Goal: Communication & Community: Participate in discussion

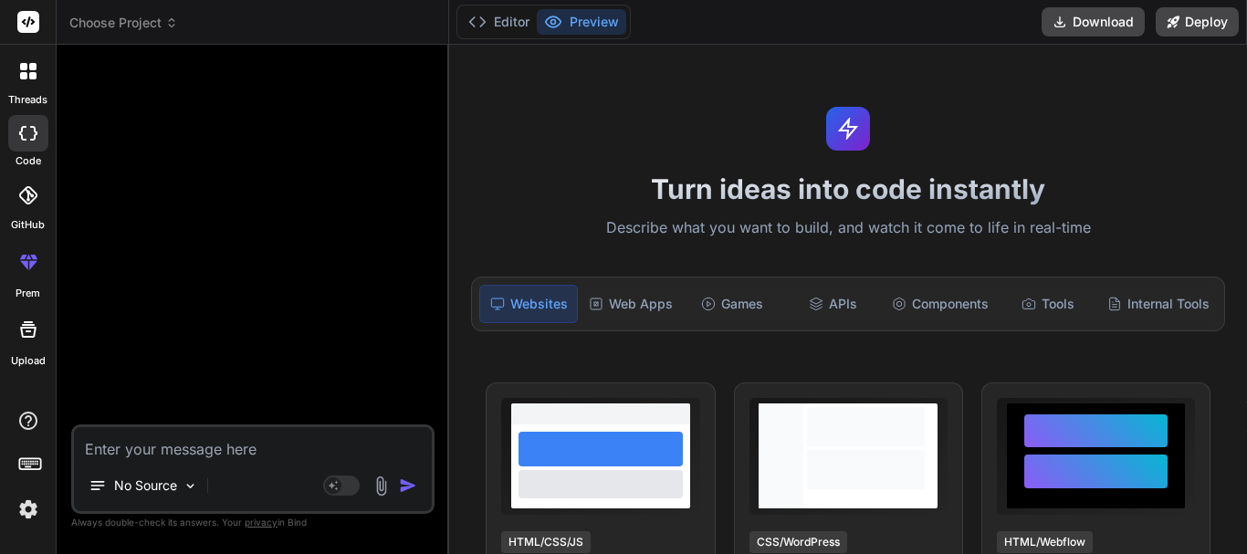
scroll to position [121, 0]
click at [14, 81] on div at bounding box center [28, 71] width 38 height 38
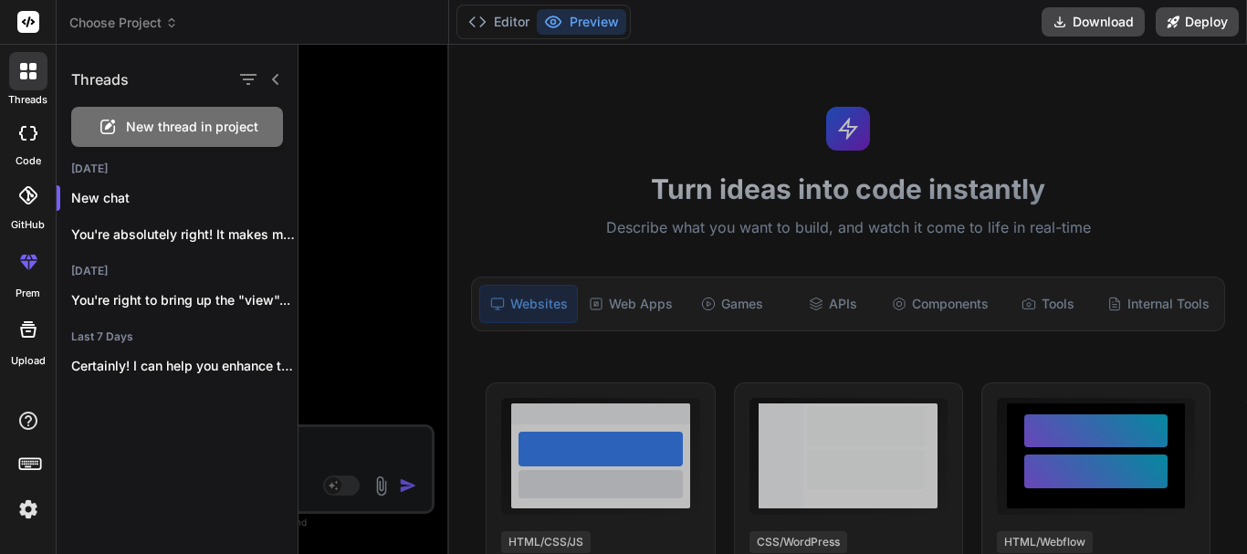
click at [171, 141] on div "New thread in project" at bounding box center [177, 127] width 212 height 40
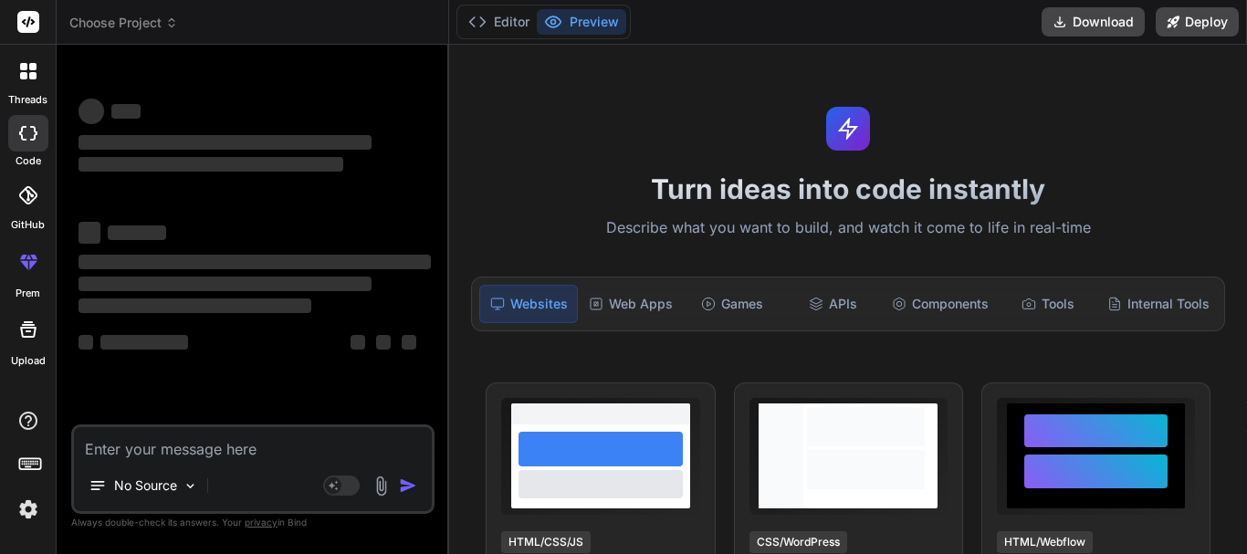
click at [230, 450] on textarea at bounding box center [253, 443] width 358 height 33
type textarea "x"
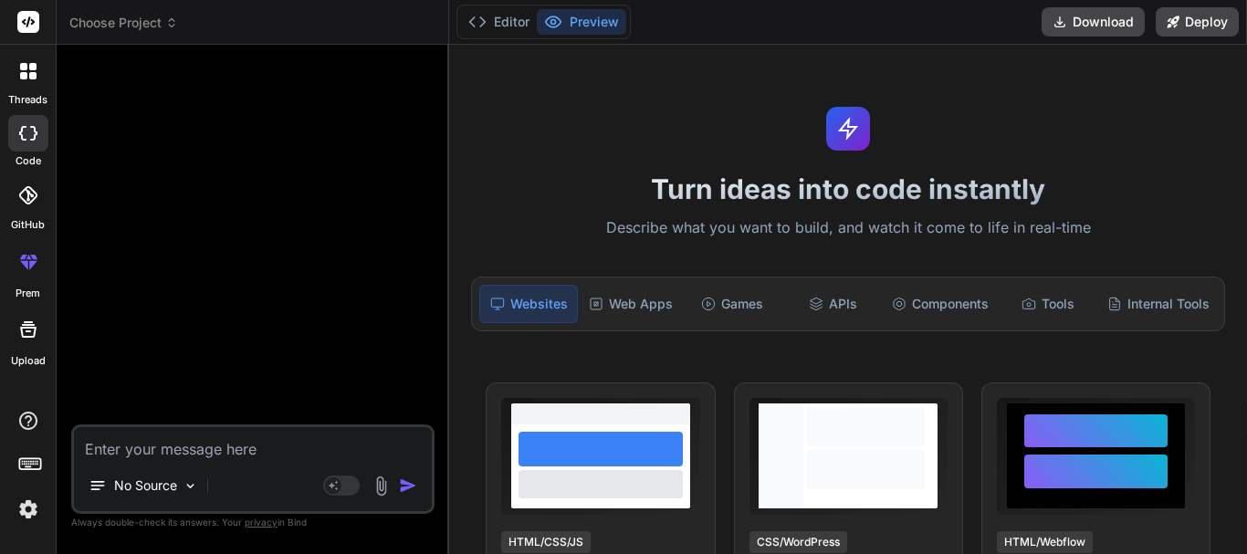
click at [186, 441] on textarea at bounding box center [253, 443] width 358 height 33
type textarea "I"
type textarea "x"
type textarea "I"
type textarea "x"
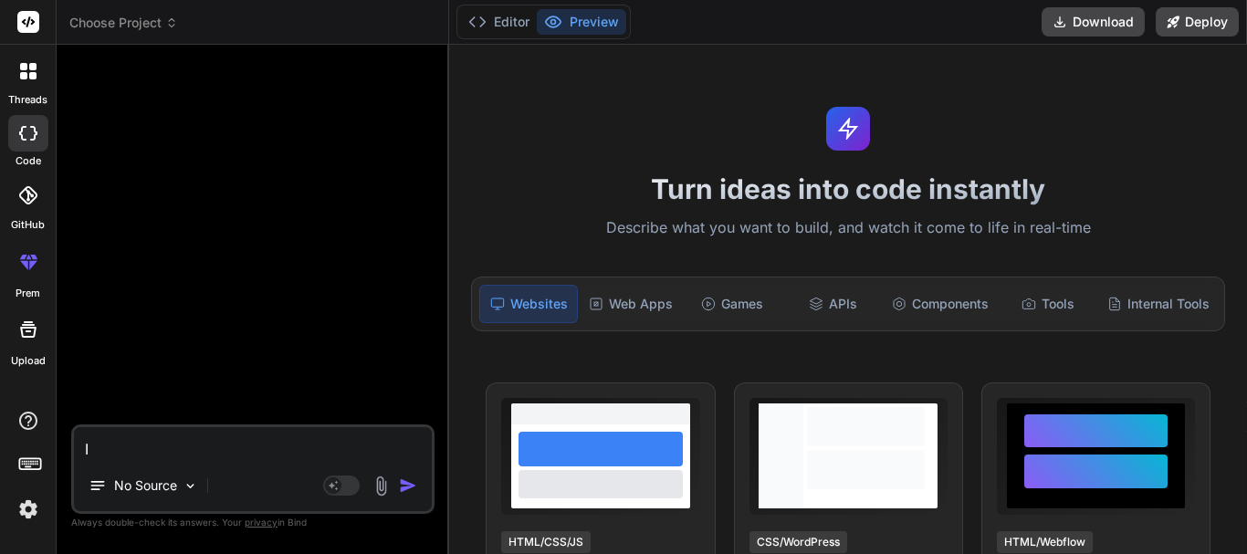
type textarea "I h"
type textarea "x"
type textarea "I ha"
type textarea "x"
type textarea "I hav"
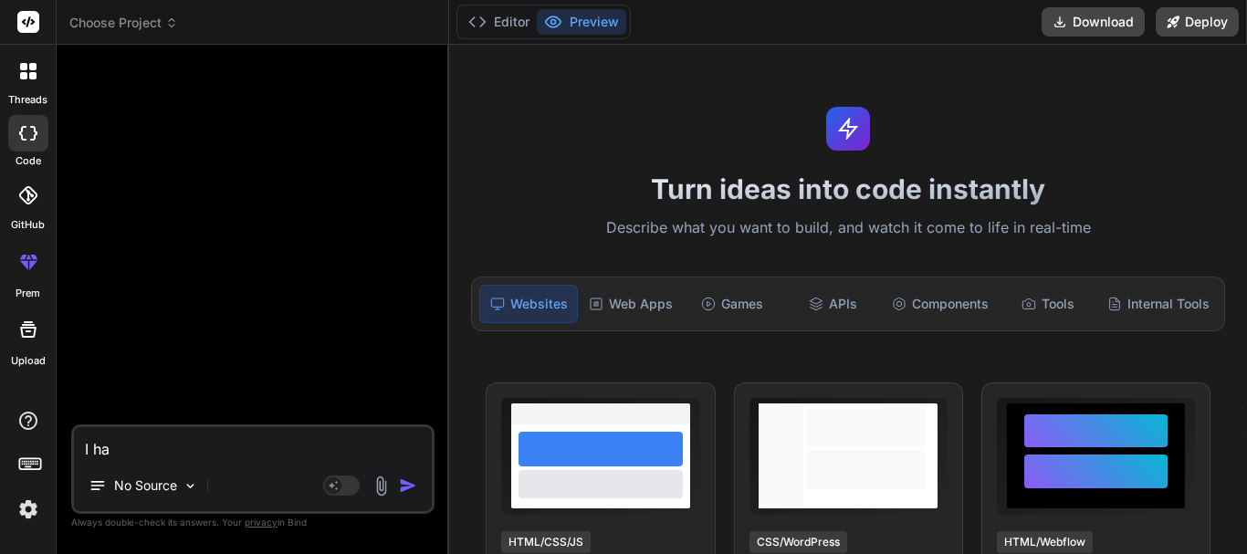
type textarea "x"
type textarea "I have"
type textarea "x"
type textarea "I have"
type textarea "x"
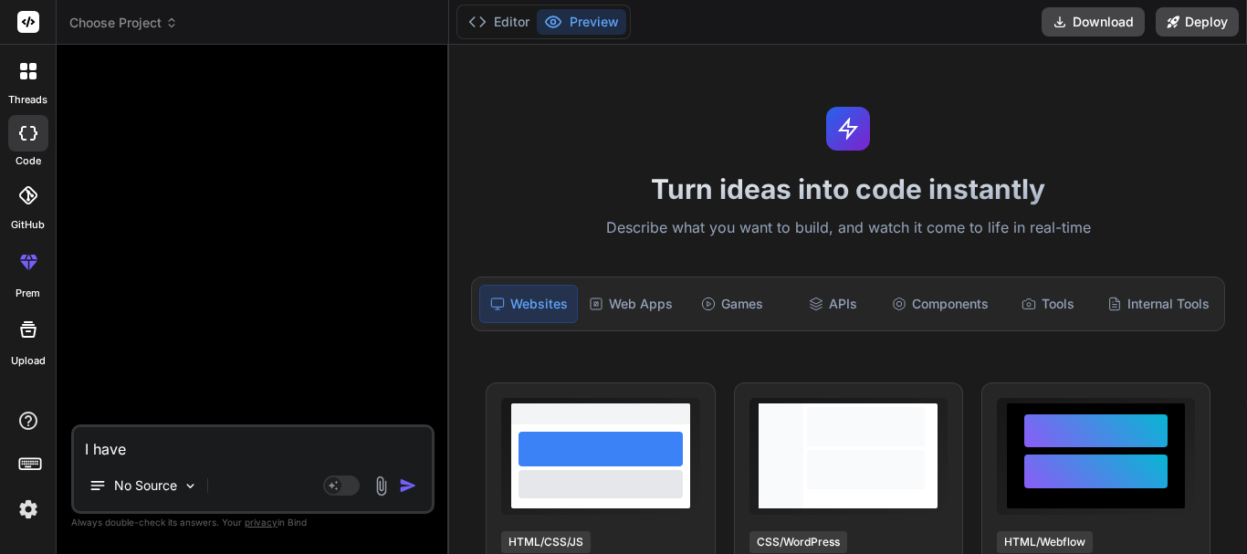
type textarea "I have"
type textarea "x"
type textarea "I have a"
type textarea "x"
type textarea "I have a="
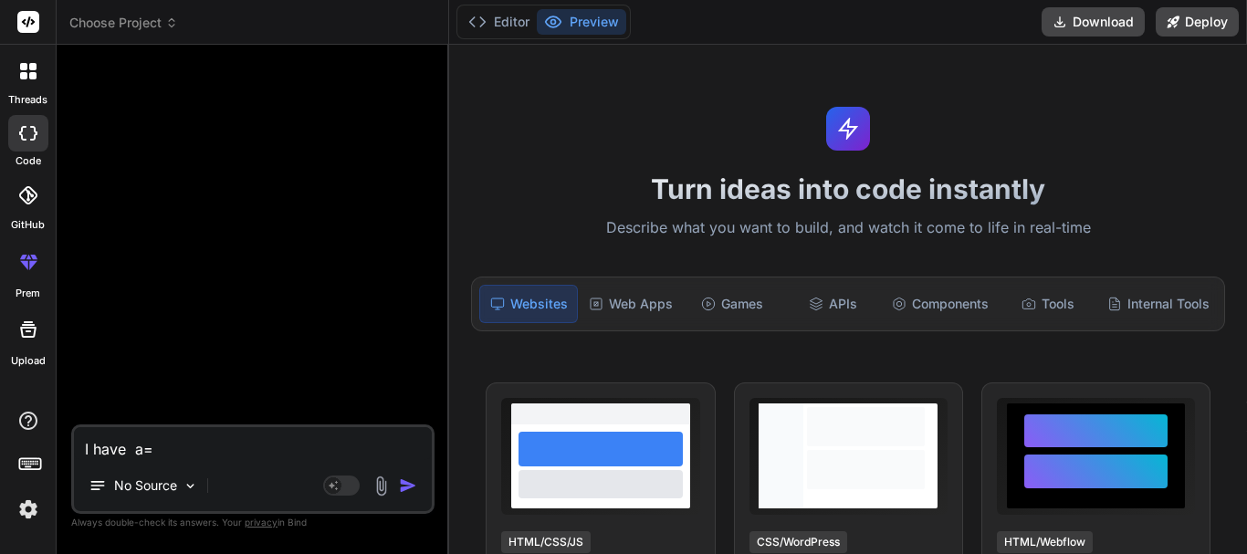
type textarea "x"
type textarea "I have a"
type textarea "x"
type textarea "I have"
type textarea "x"
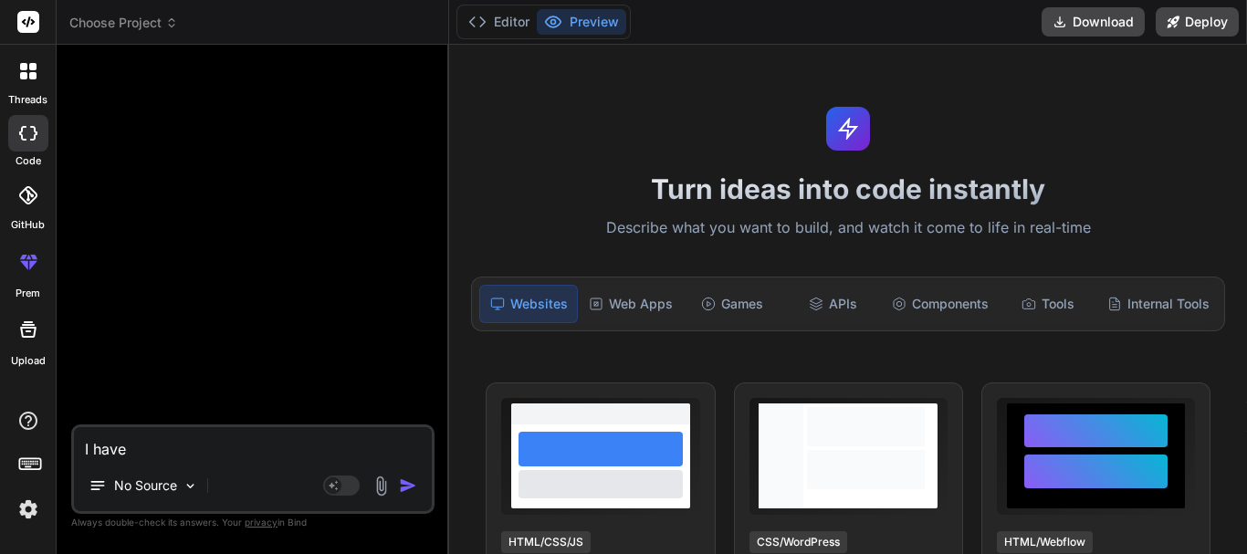
type textarea "I have"
type textarea "x"
type textarea "I have"
type textarea "x"
type textarea "I have"
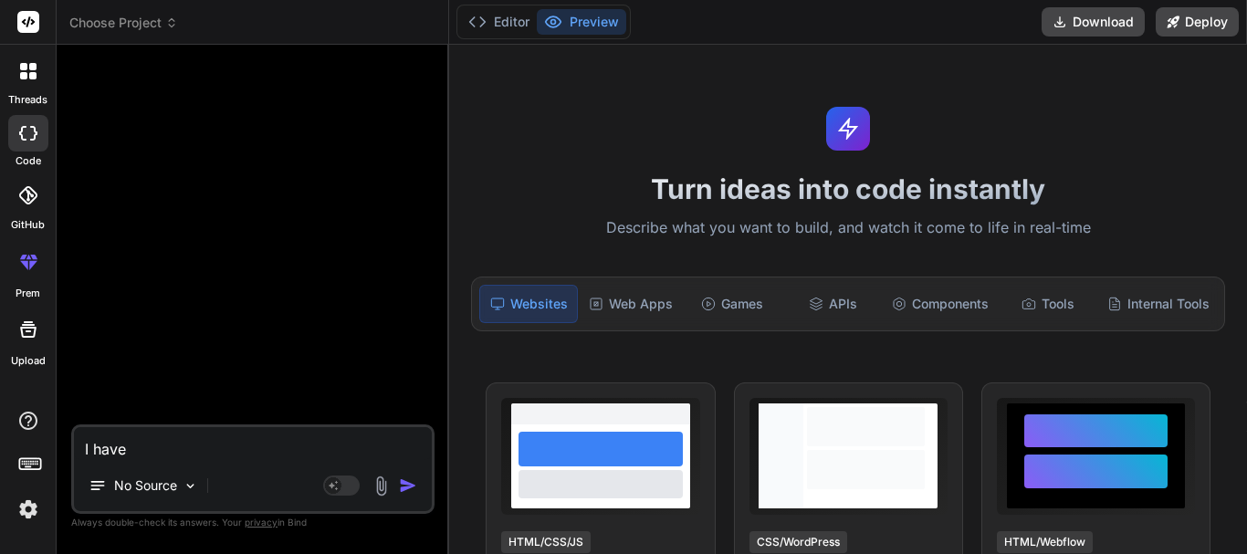
type textarea "x"
type textarea "I have"
type textarea "x"
type textarea "I hav"
type textarea "x"
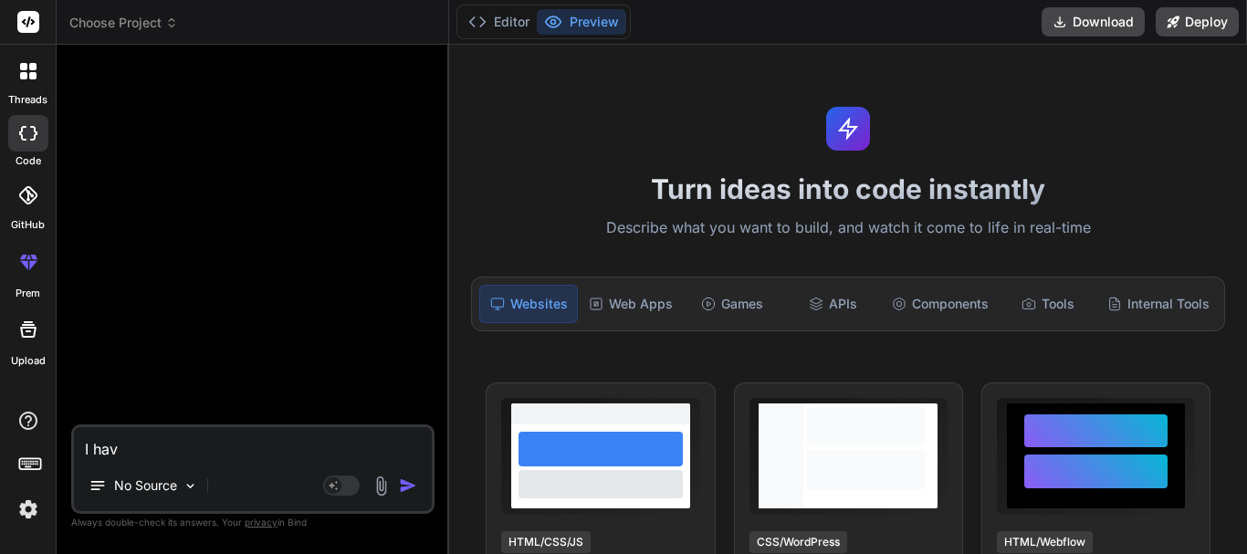
type textarea "I ha"
type textarea "x"
type textarea "I h"
type textarea "x"
type textarea "I"
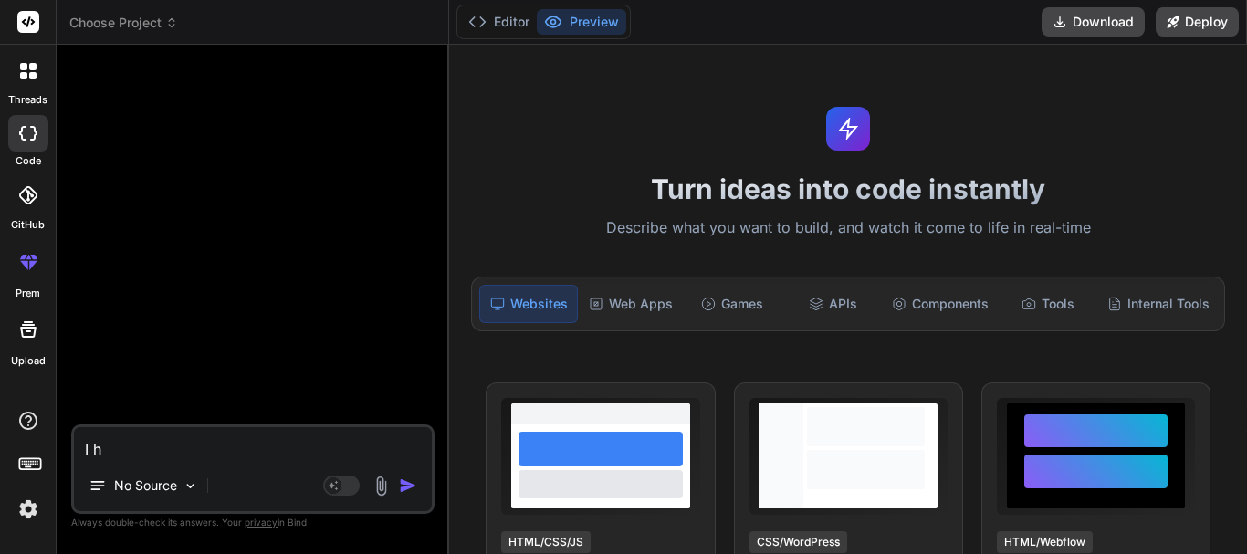
type textarea "x"
type textarea "I"
type textarea "x"
type textarea "t"
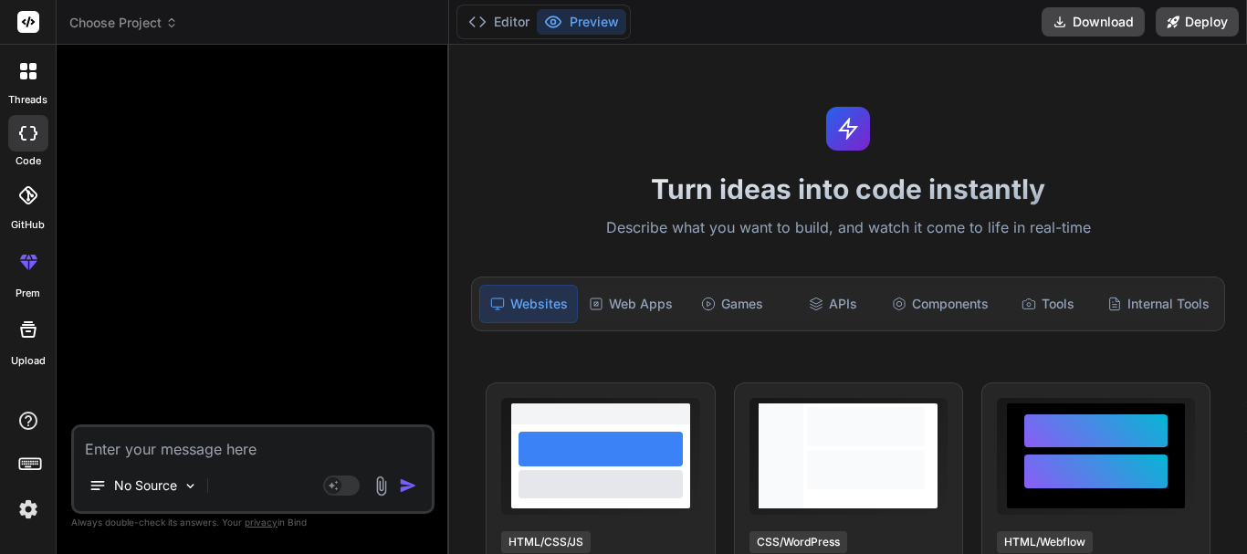
type textarea "x"
type textarea "th"
type textarea "x"
type textarea "thi"
type textarea "x"
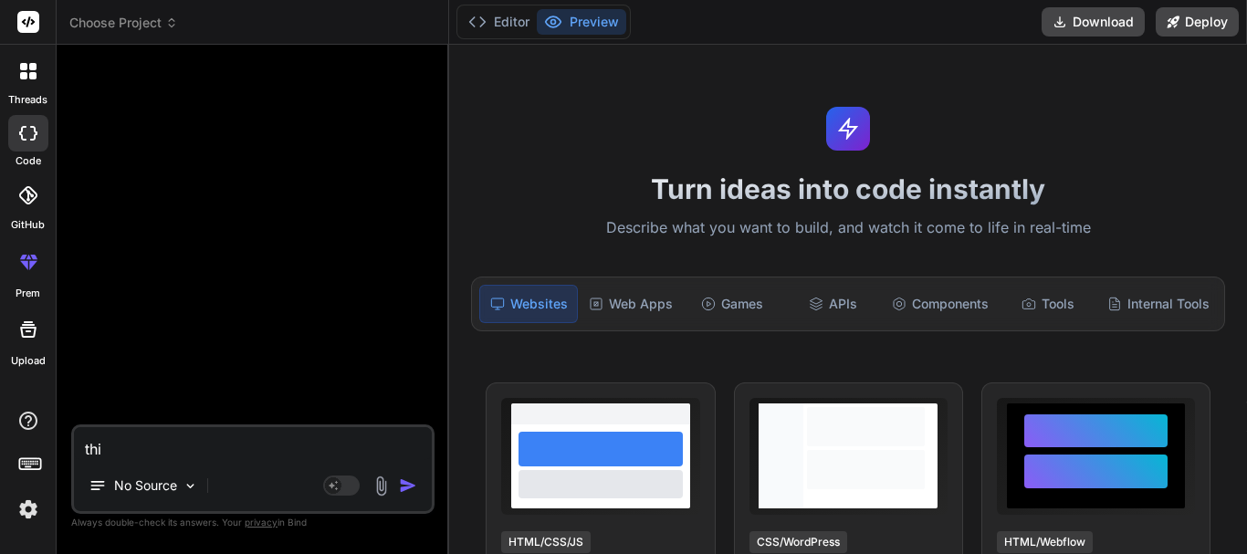
type textarea "this"
type textarea "x"
type textarea "this"
type textarea "x"
type textarea "this i"
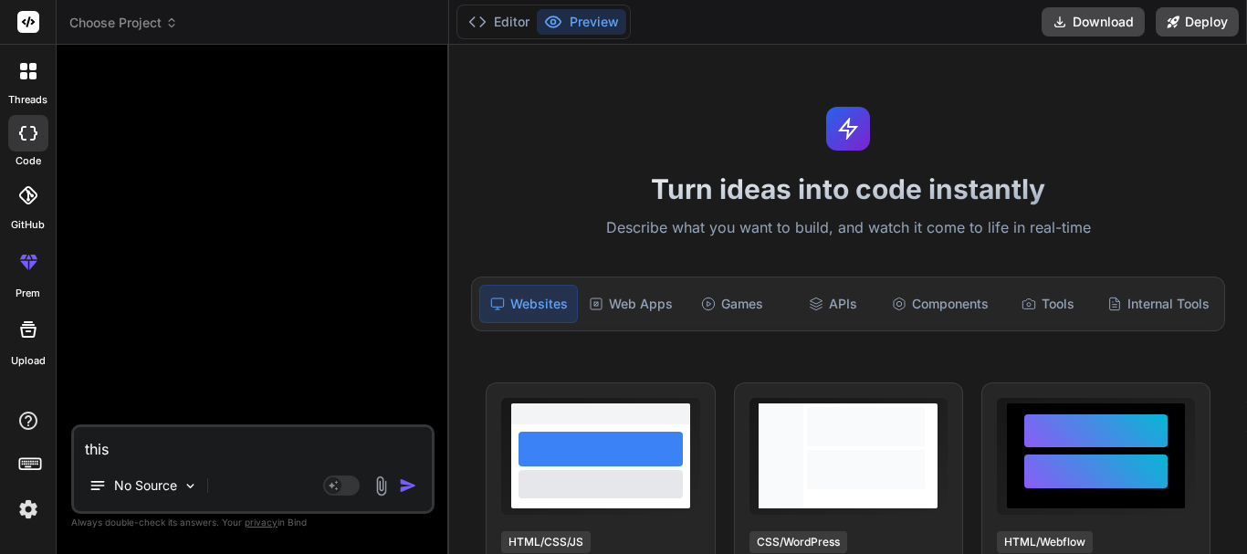
type textarea "x"
type textarea "this is"
type textarea "x"
type textarea "this is"
type textarea "x"
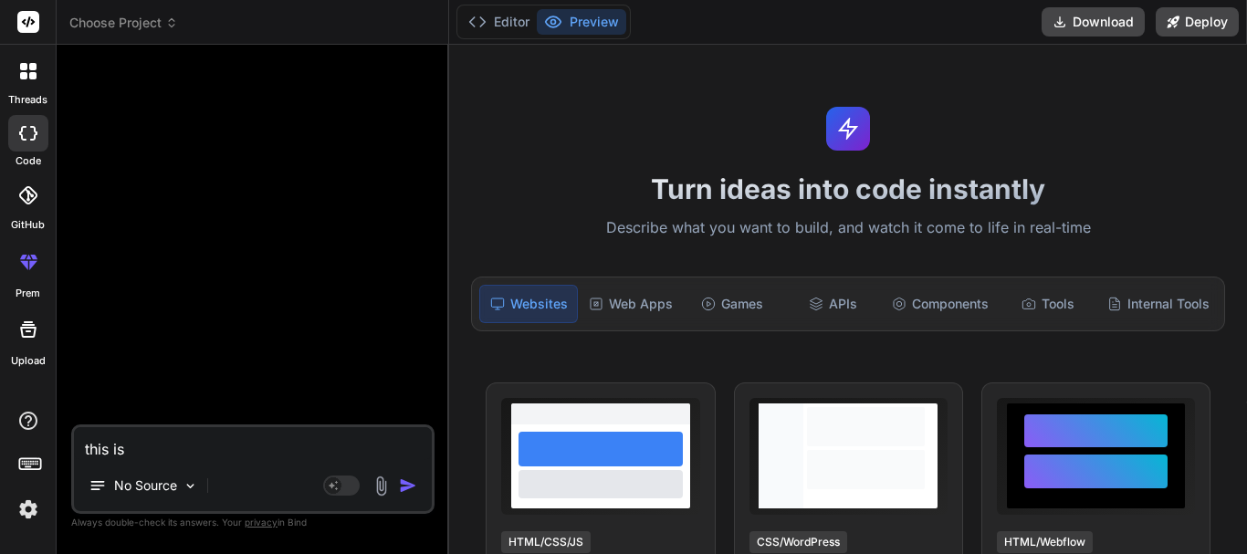
type textarea "this is a"
type textarea "x"
type textarea "this is an"
type textarea "x"
type textarea "this is an"
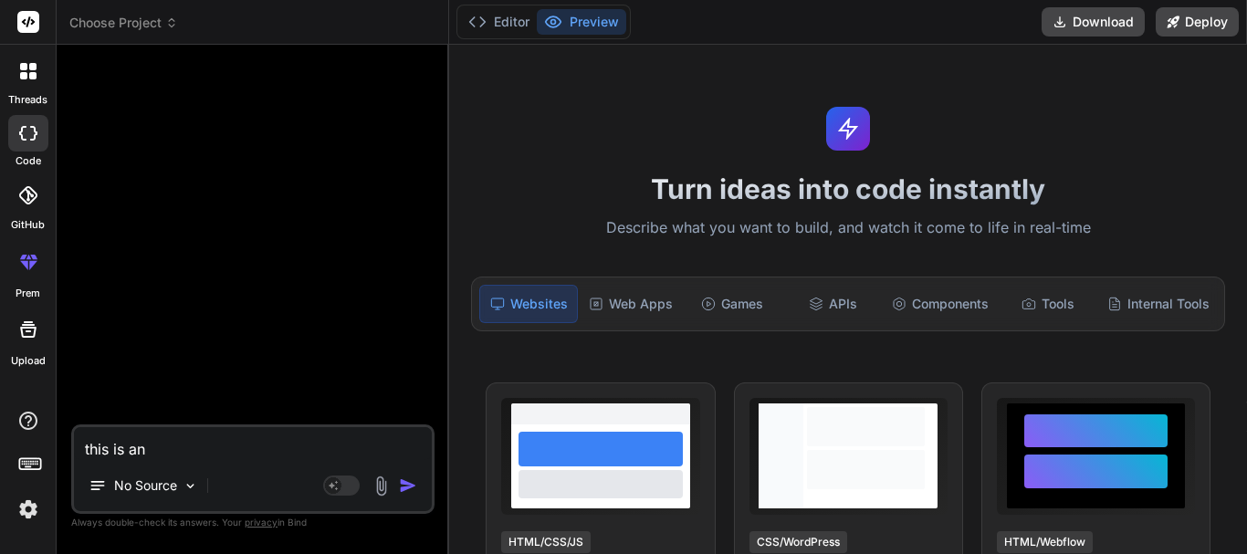
type textarea "x"
type textarea "this is an h"
type textarea "x"
type textarea "this is an hi"
type textarea "x"
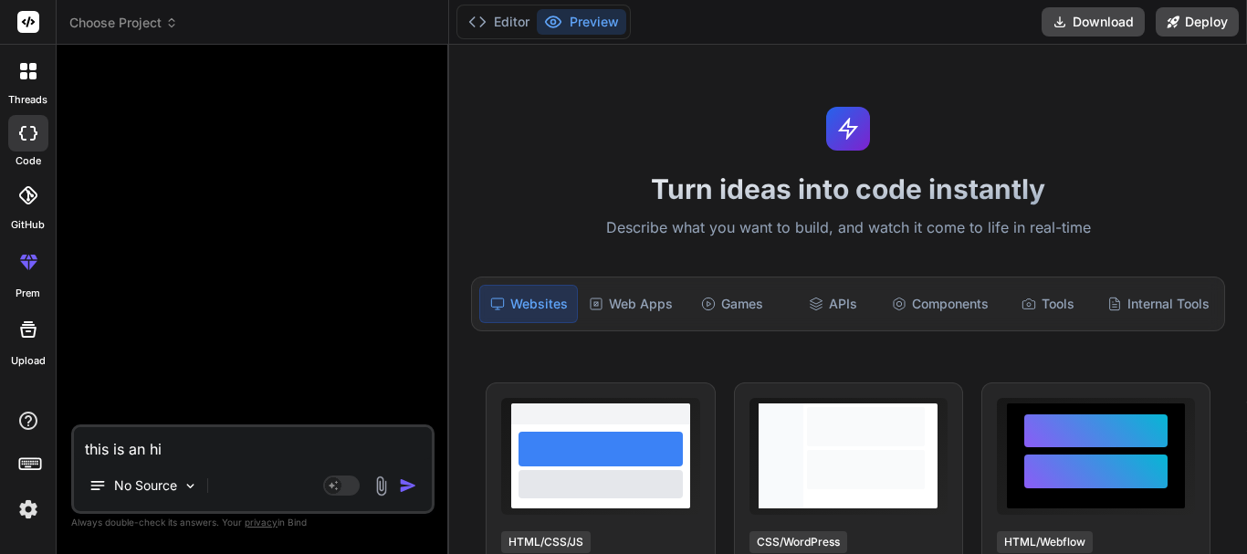
type textarea "this is an hid"
type textarea "x"
type textarea "this is an hidd"
type textarea "x"
type textarea "this is an hidde"
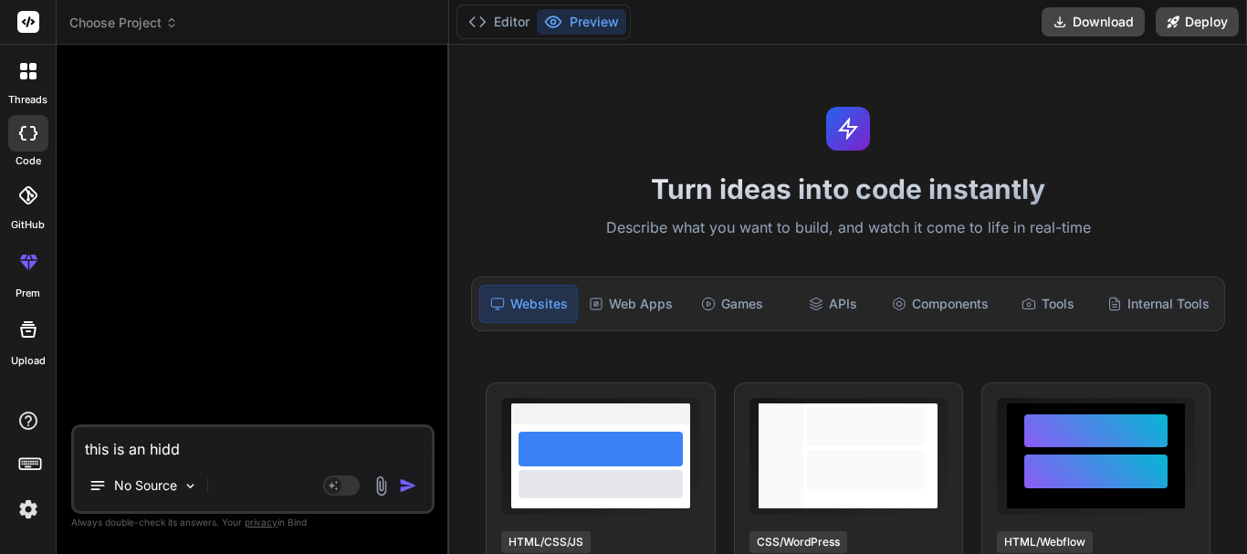
type textarea "x"
type textarea "this is an hidden"
type textarea "x"
type textarea "this is an hidden"
type textarea "x"
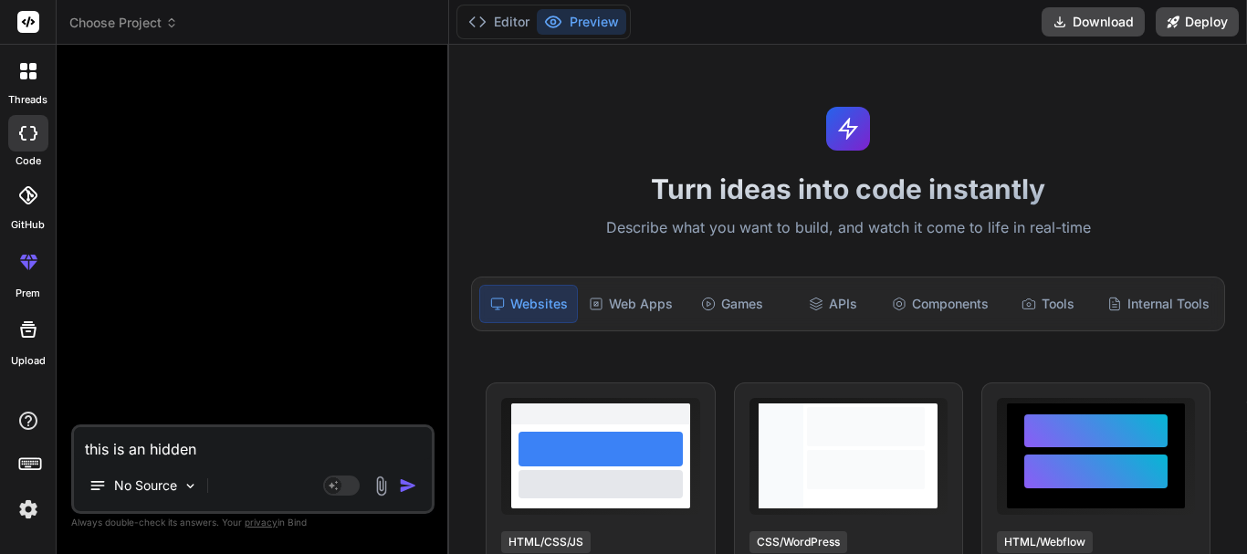
type textarea "this is an hidden i"
type textarea "x"
type textarea "this is an hidden in"
type textarea "x"
type textarea "this is an hidden inp"
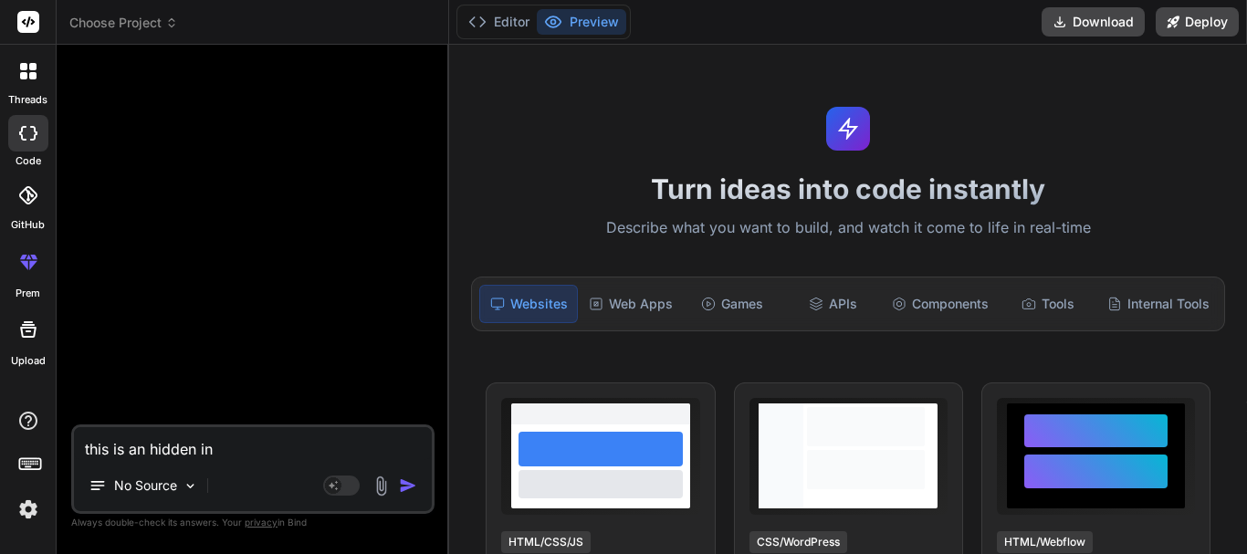
type textarea "x"
type textarea "this is an hidden inpu"
type textarea "x"
type textarea "this is an hidden input"
type textarea "x"
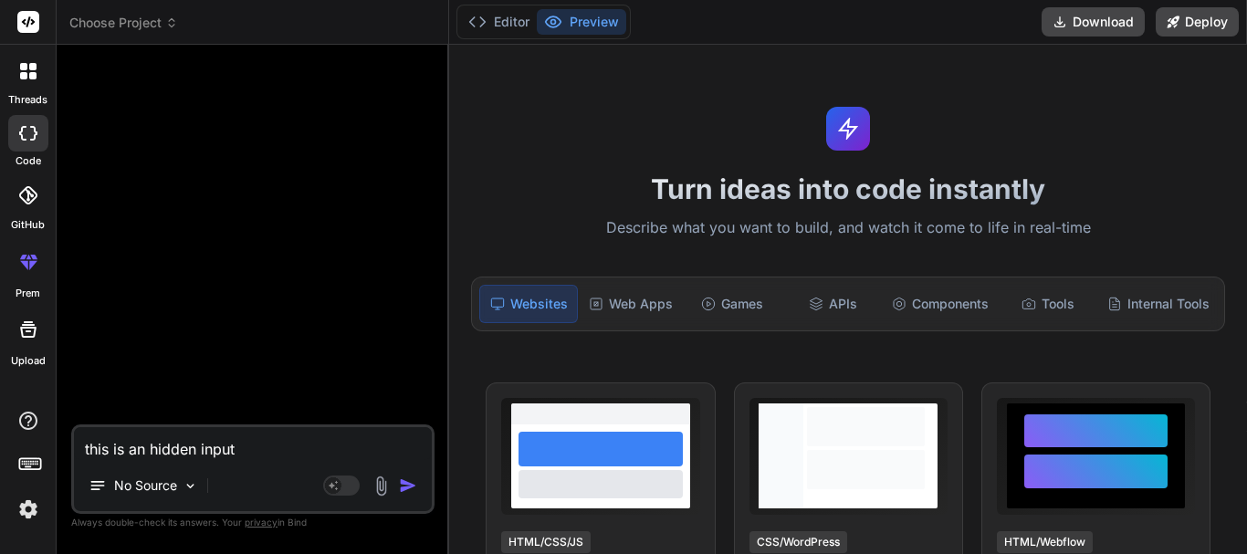
type textarea "this is an hidden input"
type textarea "x"
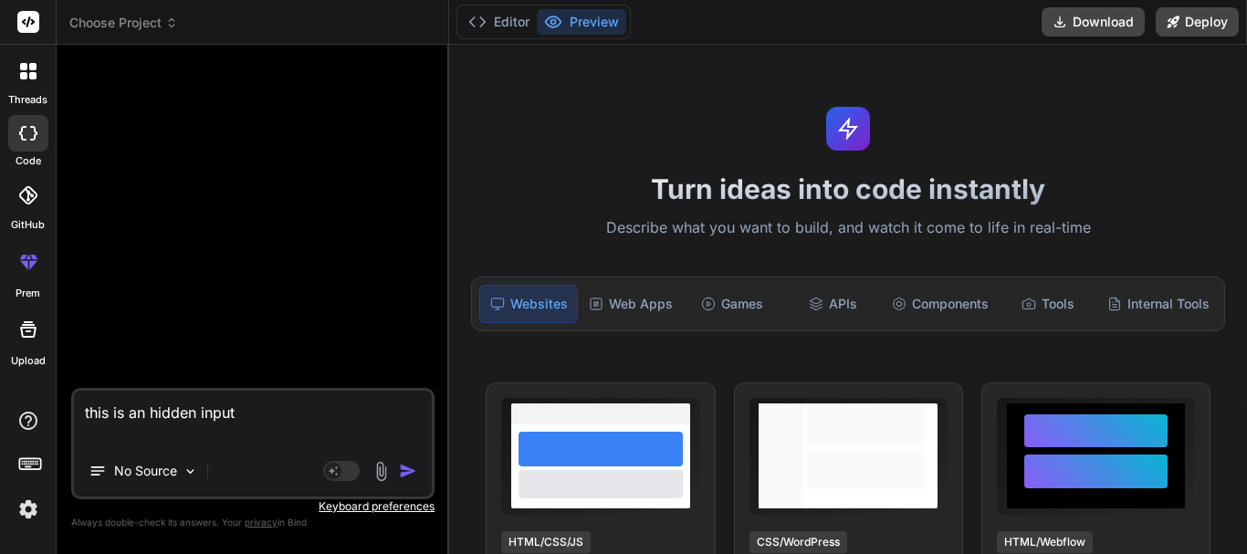
type textarea "this is an hidden input"
